Goal: Check status: Check status

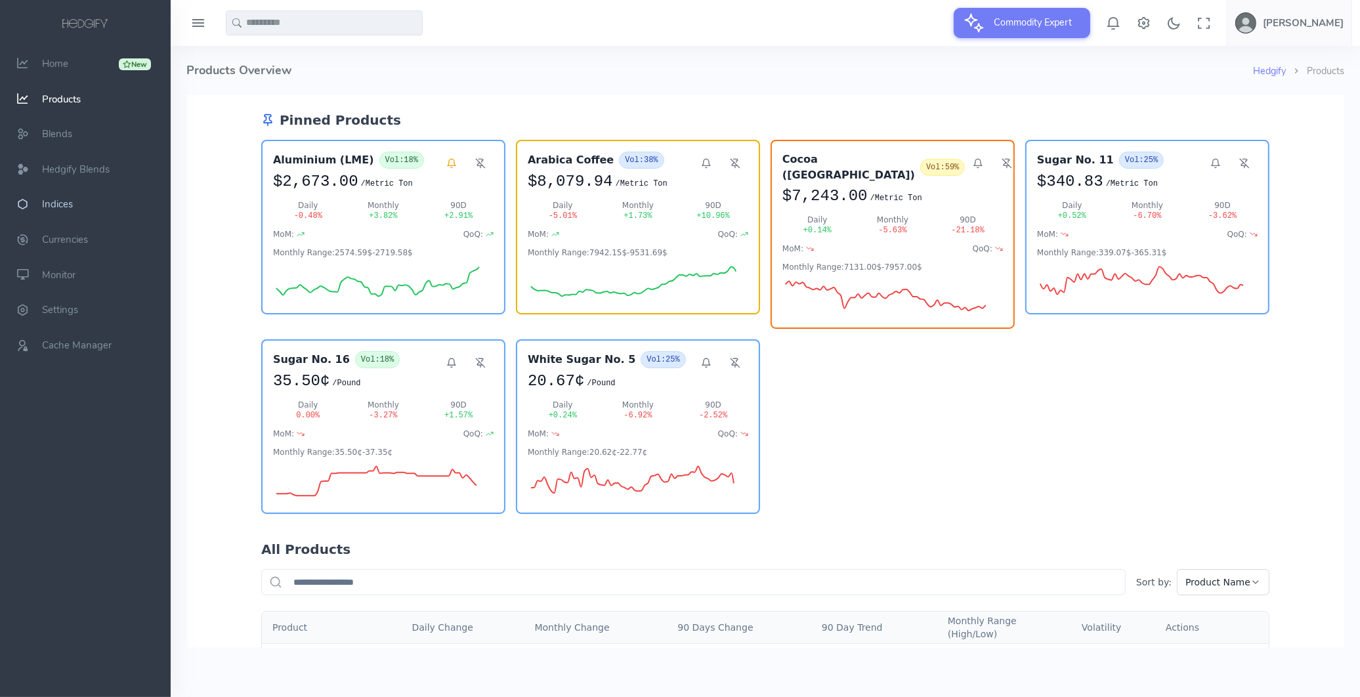
click at [46, 206] on span "Indices" at bounding box center [57, 204] width 31 height 13
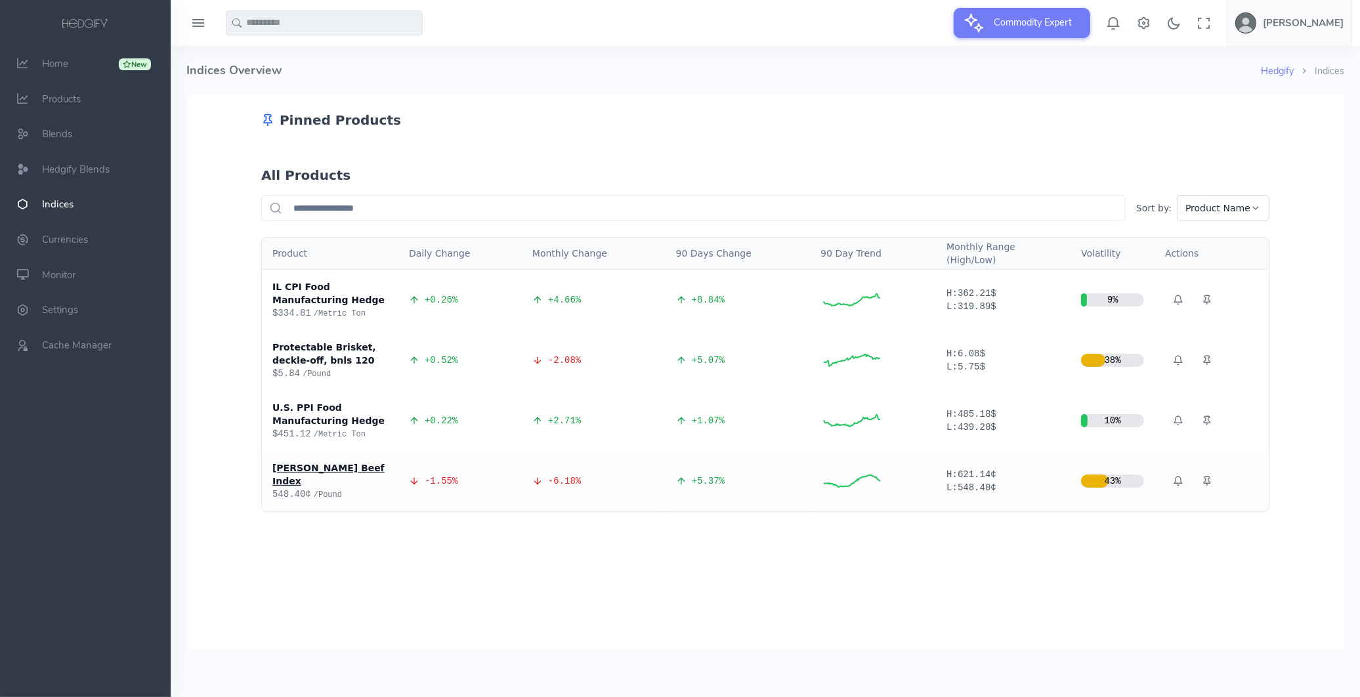
click at [355, 464] on div "[PERSON_NAME] Beef Index" at bounding box center [330, 474] width 116 height 26
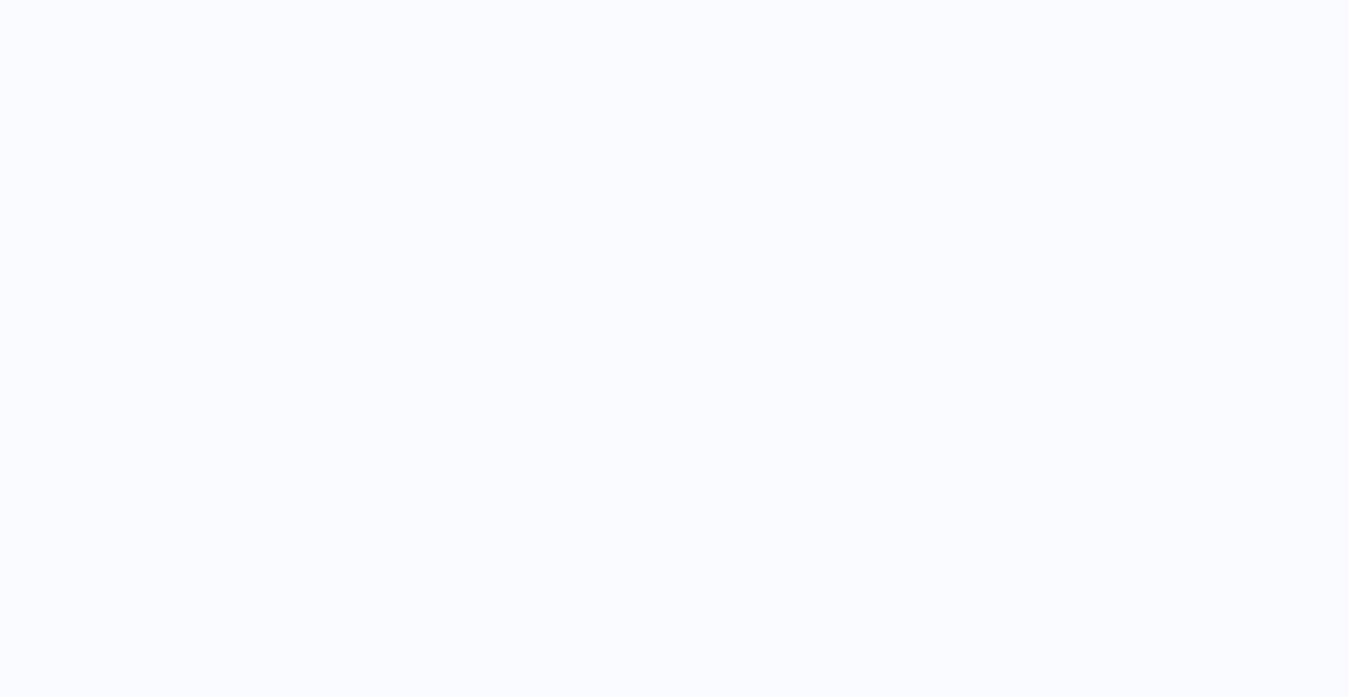
select select "****"
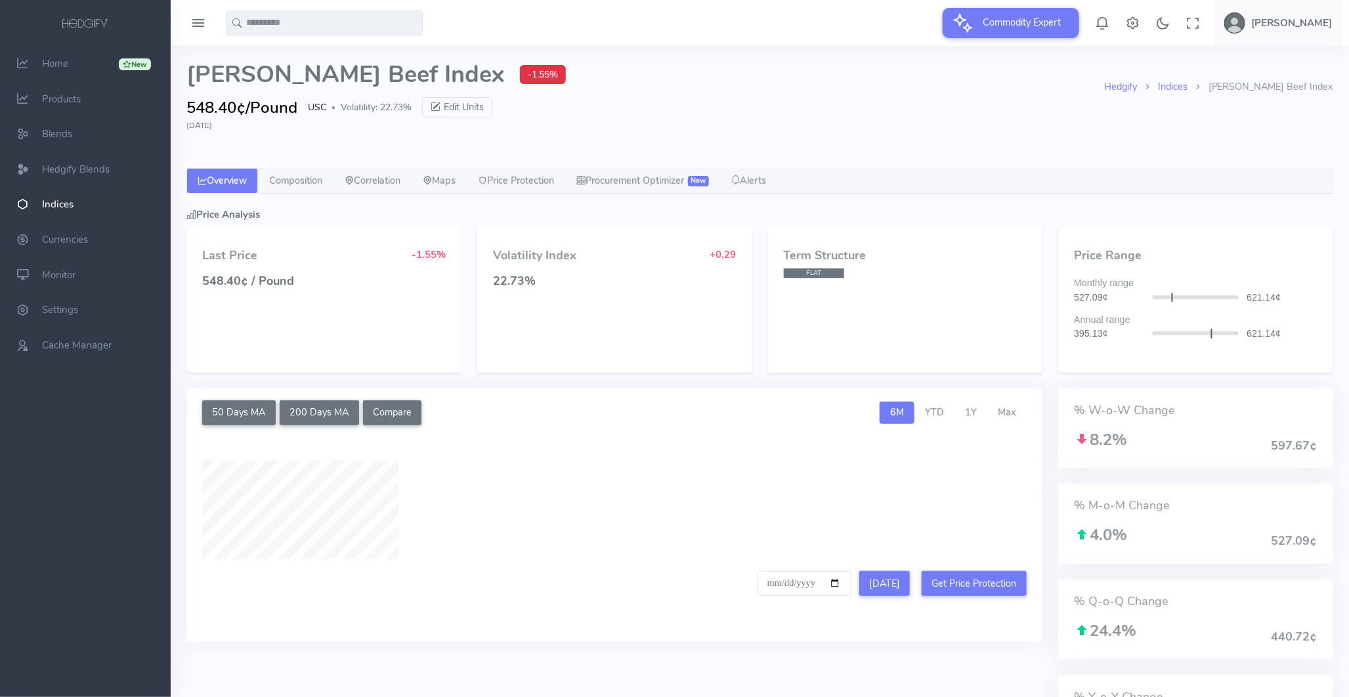
type input "**********"
